Goal: Navigation & Orientation: Find specific page/section

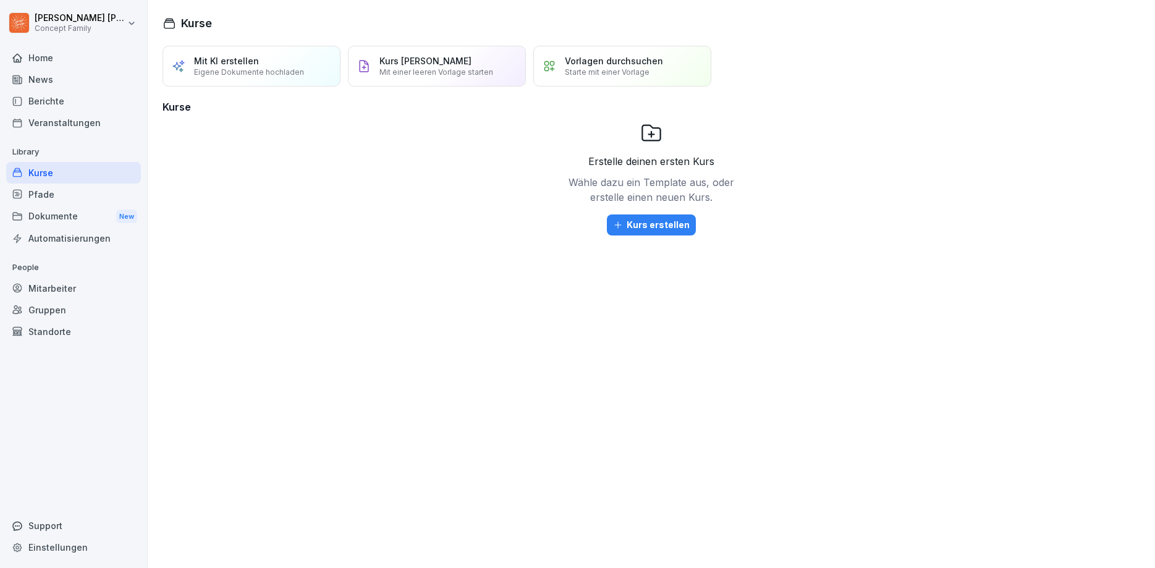
click at [58, 103] on div "Berichte" at bounding box center [73, 101] width 135 height 22
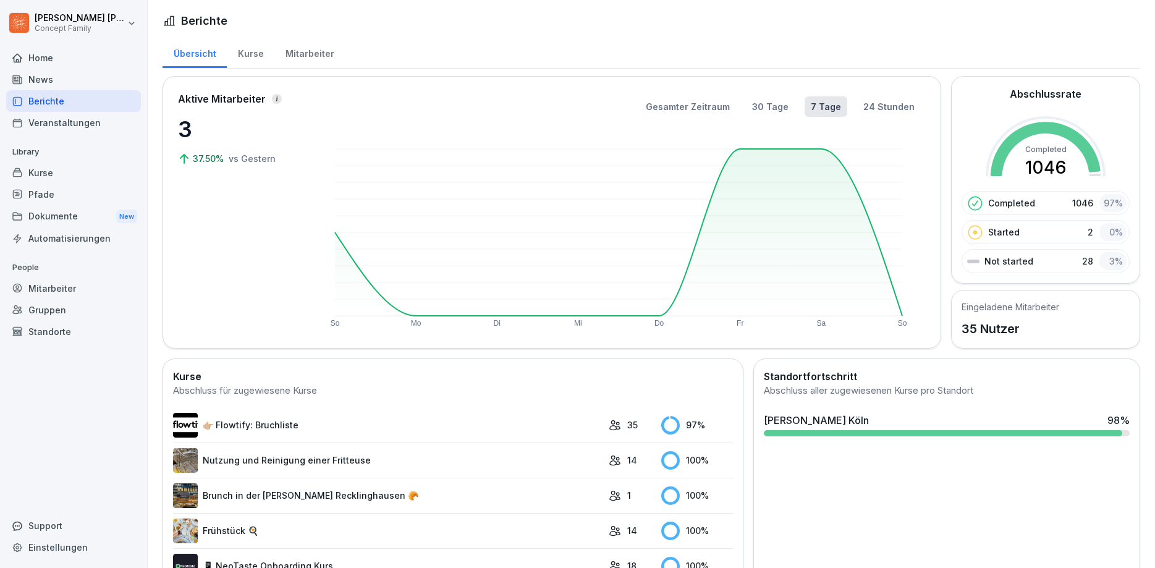
click at [307, 55] on div "Mitarbeiter" at bounding box center [309, 52] width 70 height 32
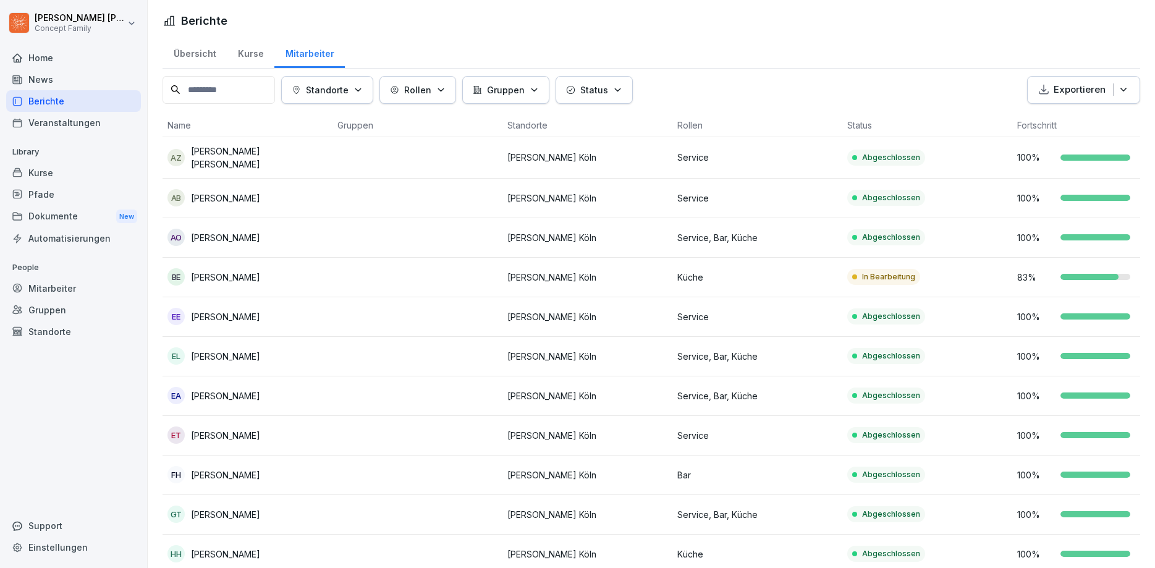
click at [207, 60] on div "Übersicht" at bounding box center [195, 52] width 64 height 32
click at [201, 54] on div "Übersicht" at bounding box center [195, 52] width 64 height 32
